Goal: Task Accomplishment & Management: Use online tool/utility

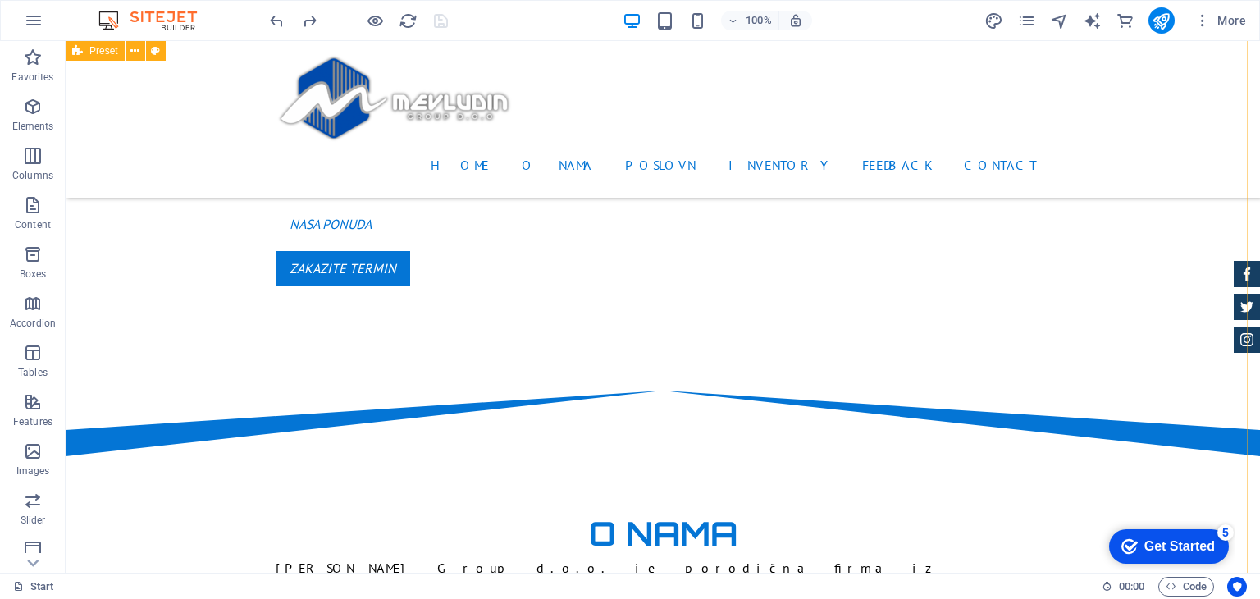
scroll to position [902, 0]
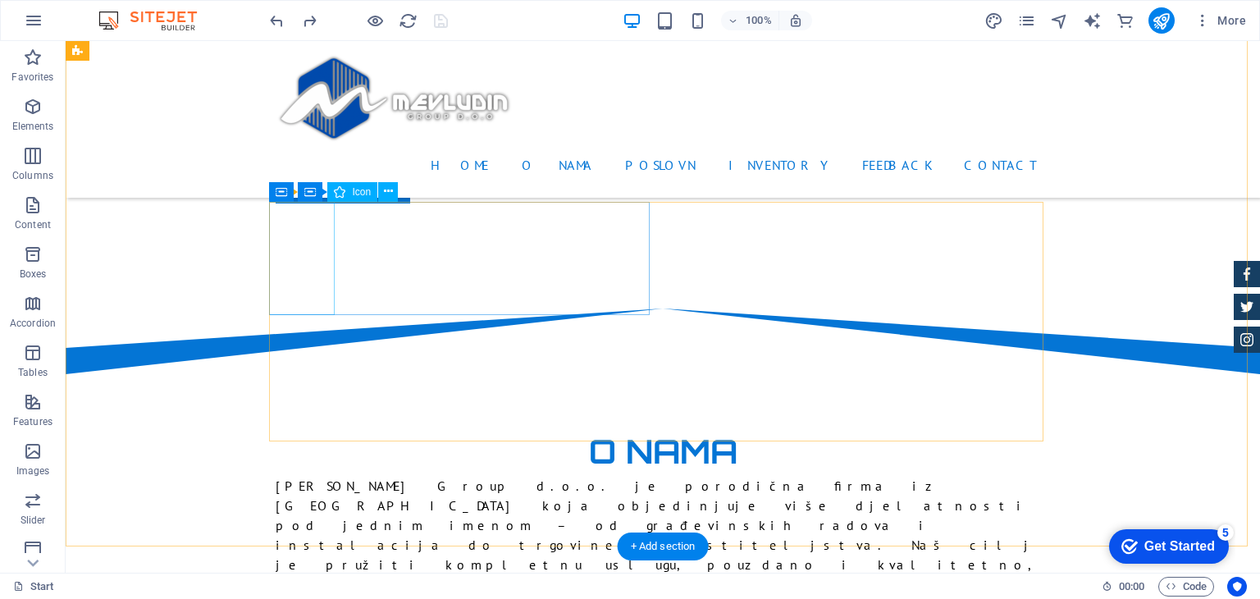
select select "xMidYMid"
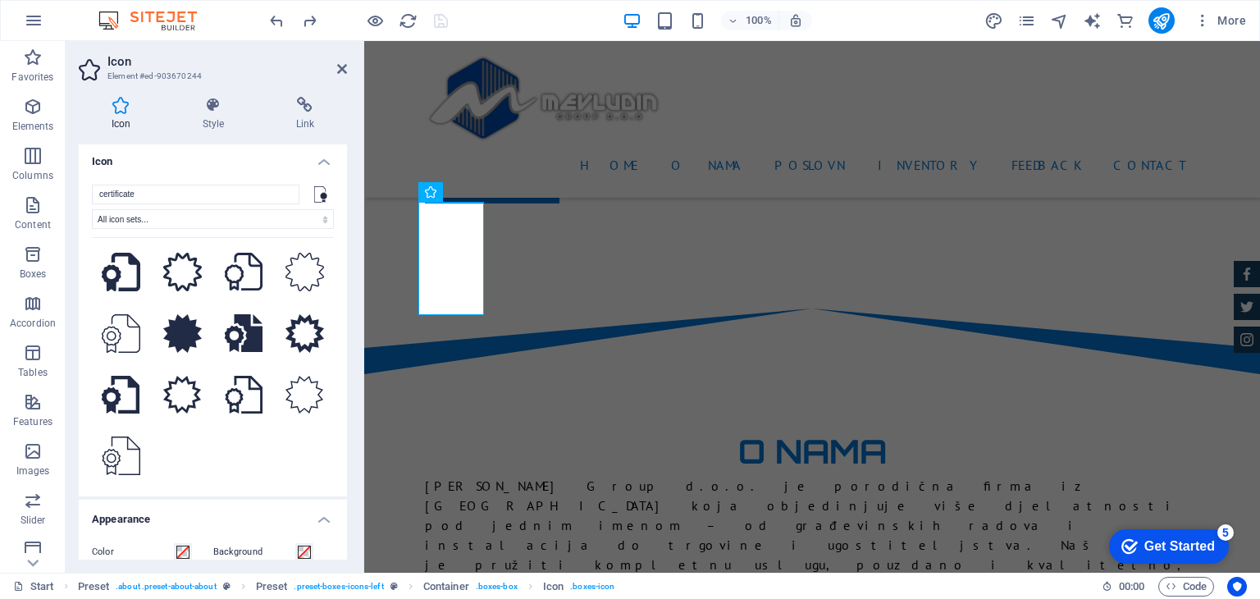
scroll to position [0, 0]
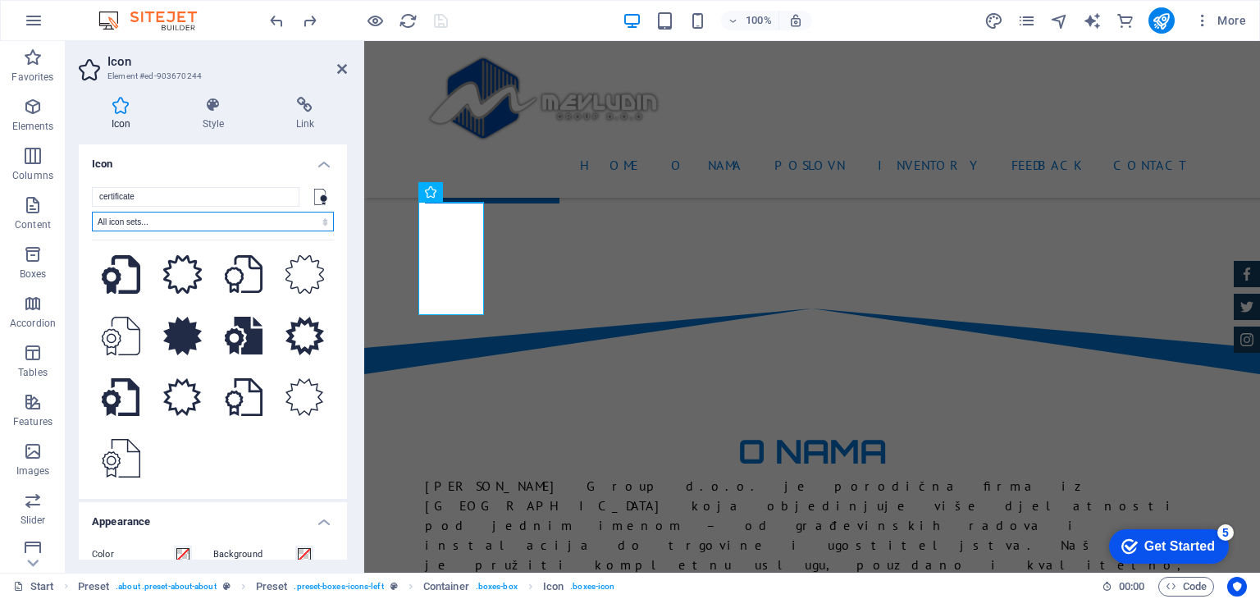
click at [293, 217] on select "All icon sets... IcoFont Ionicons FontAwesome Brands FontAwesome Duotone FontAw…" at bounding box center [213, 222] width 242 height 20
click at [92, 212] on select "All icon sets... IcoFont Ionicons FontAwesome Brands FontAwesome Duotone FontAw…" at bounding box center [213, 222] width 242 height 20
click at [166, 200] on input "certificate" at bounding box center [196, 197] width 208 height 20
type input "c"
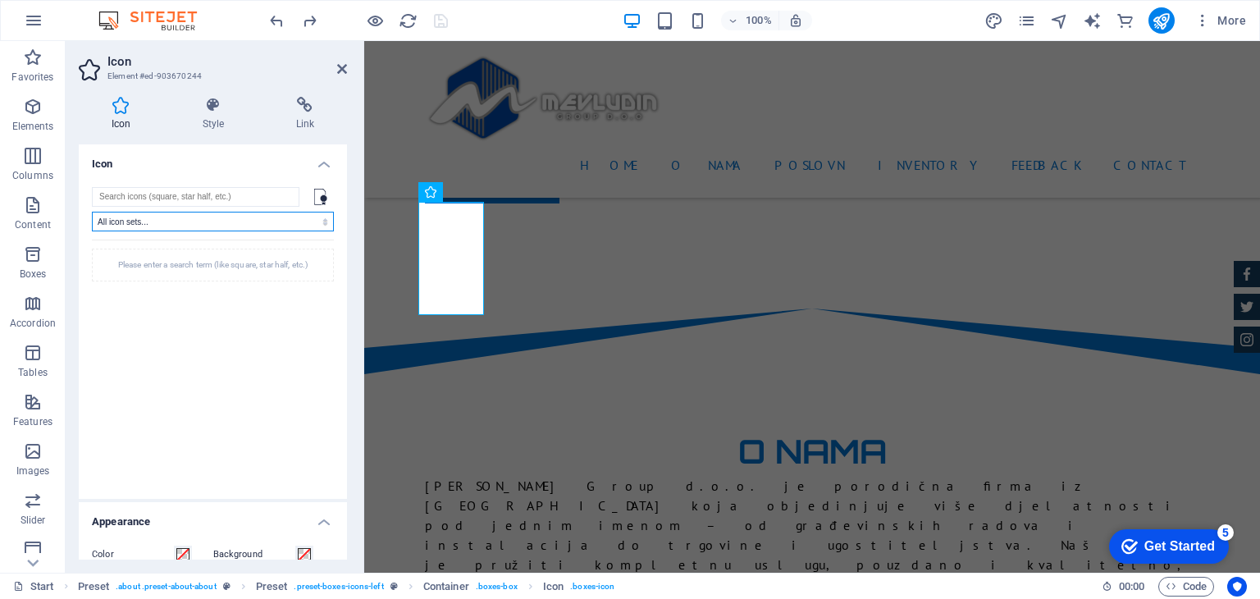
click at [317, 227] on select "All icon sets... IcoFont Ionicons FontAwesome Brands FontAwesome Duotone FontAw…" at bounding box center [213, 222] width 242 height 20
click at [92, 212] on select "All icon sets... IcoFont Ionicons FontAwesome Brands FontAwesome Duotone FontAw…" at bounding box center [213, 222] width 242 height 20
click at [162, 198] on input "search" at bounding box center [196, 197] width 208 height 20
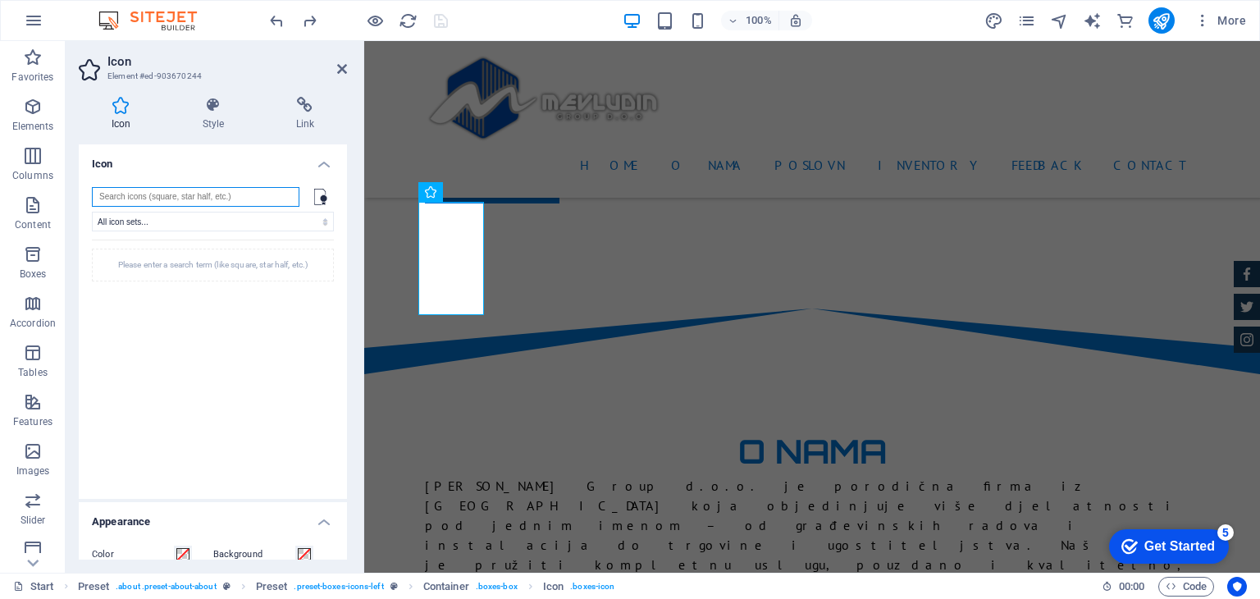
click at [162, 198] on input "search" at bounding box center [196, 197] width 208 height 20
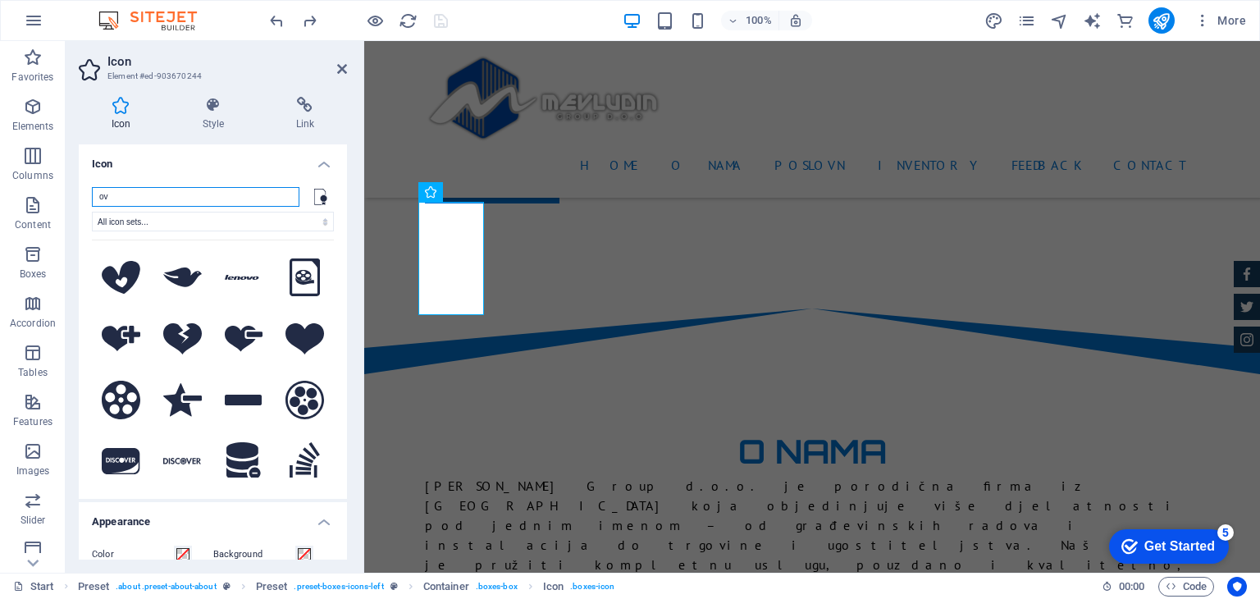
type input "o"
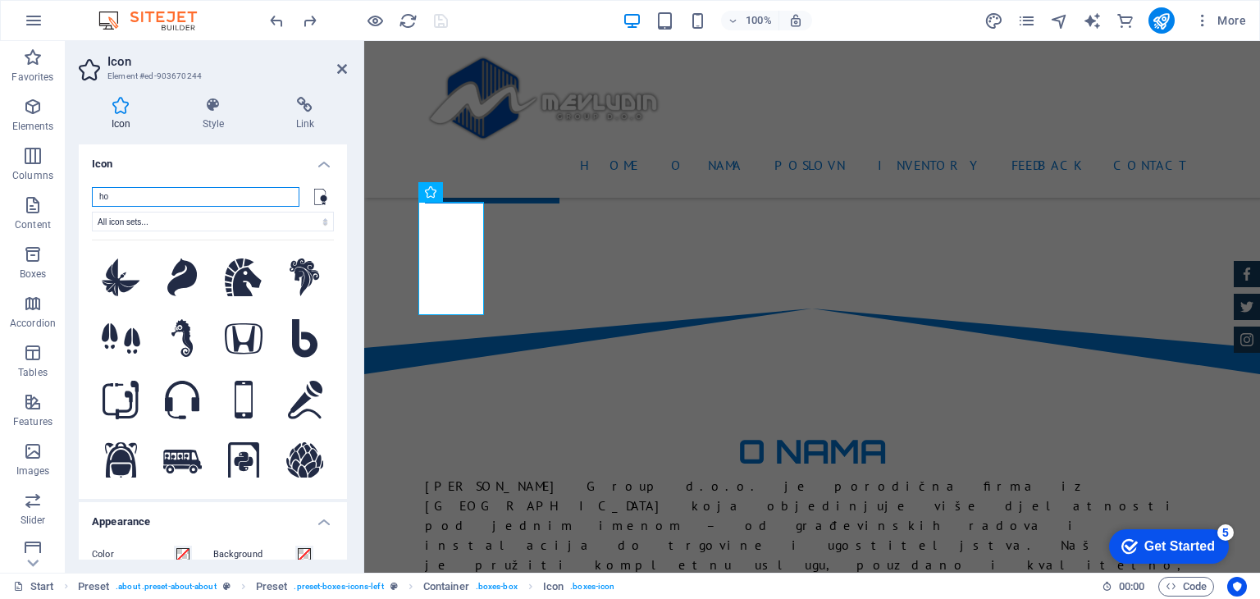
type input "h"
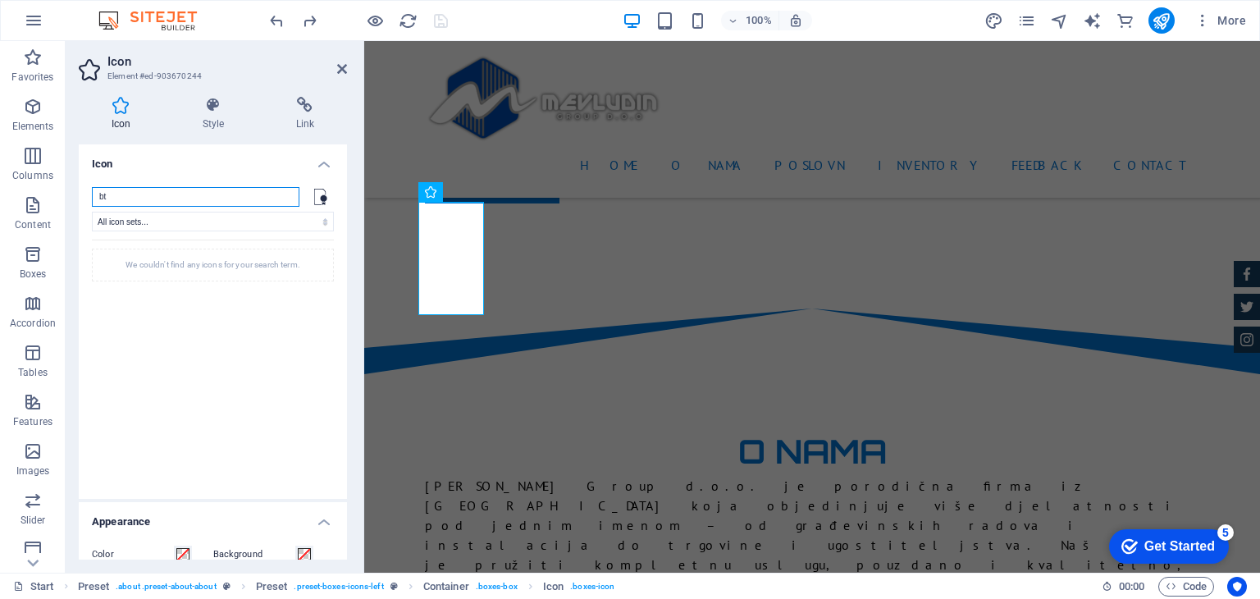
type input "b"
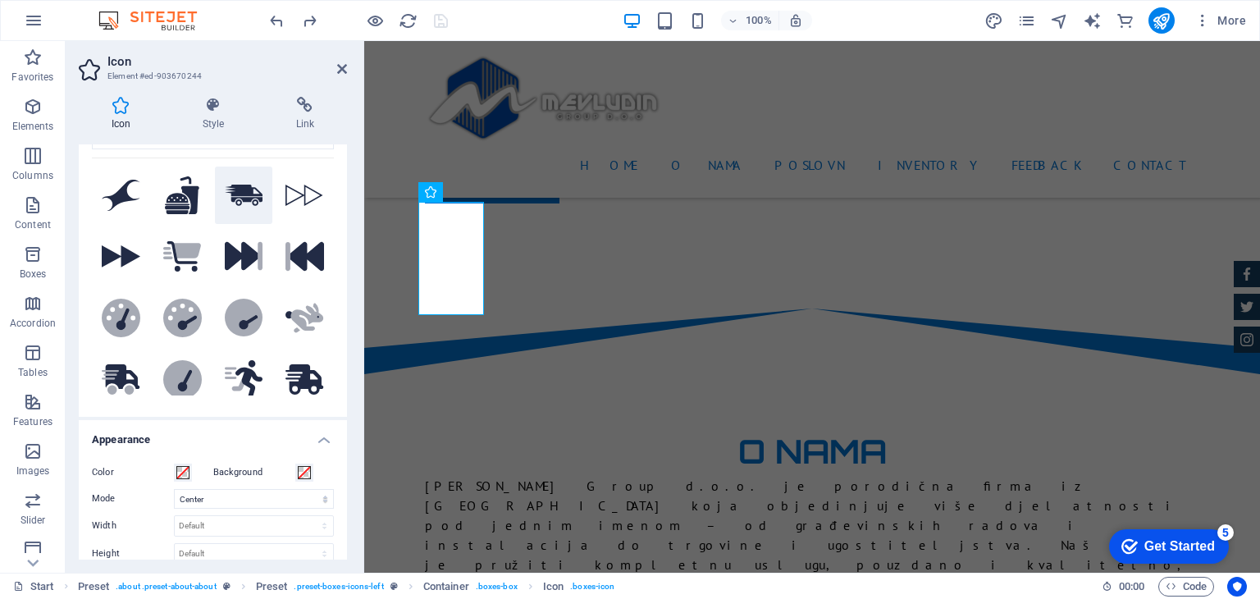
type input "fast"
click at [245, 202] on icon at bounding box center [244, 195] width 39 height 21
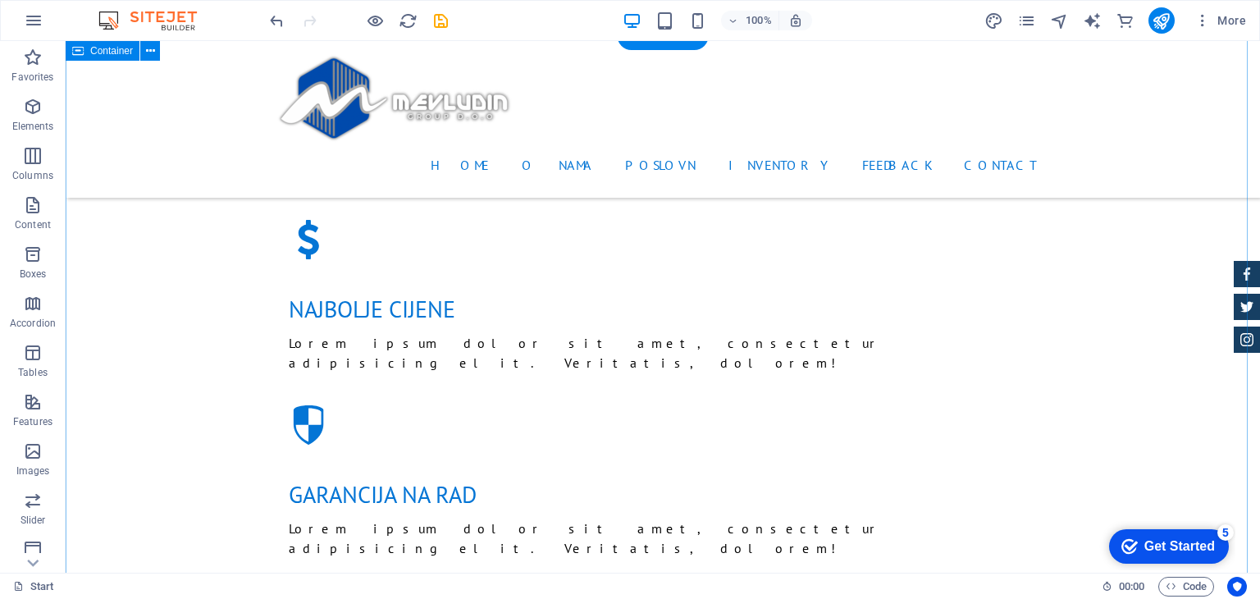
scroll to position [1886, 0]
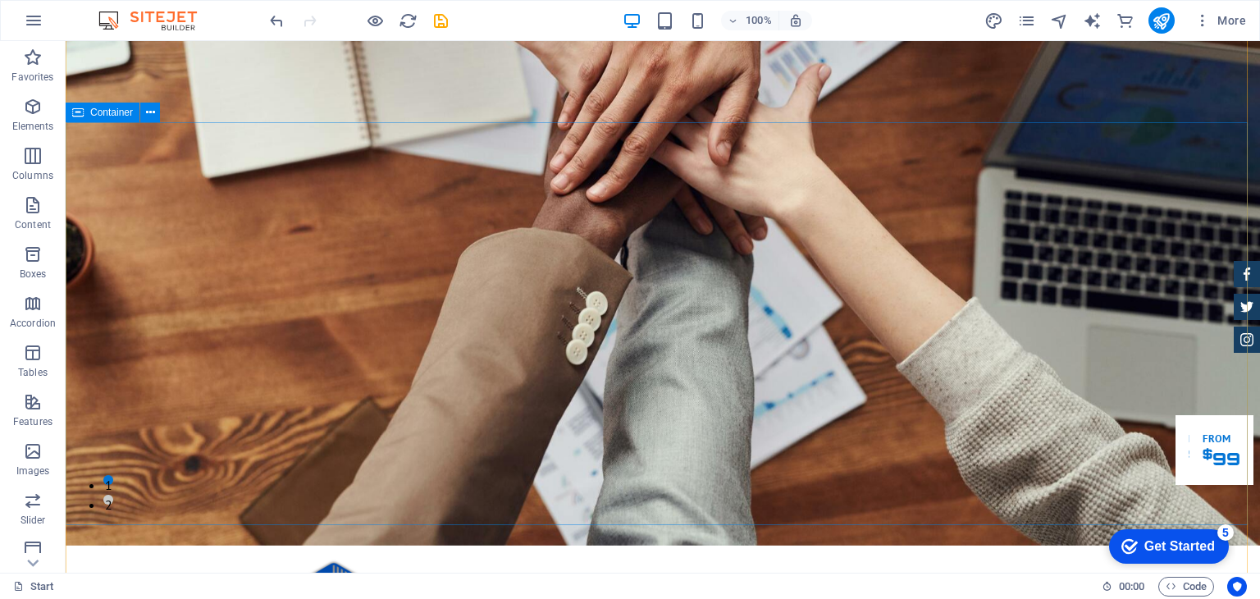
scroll to position [82, 0]
